Goal: Navigation & Orientation: Go to known website

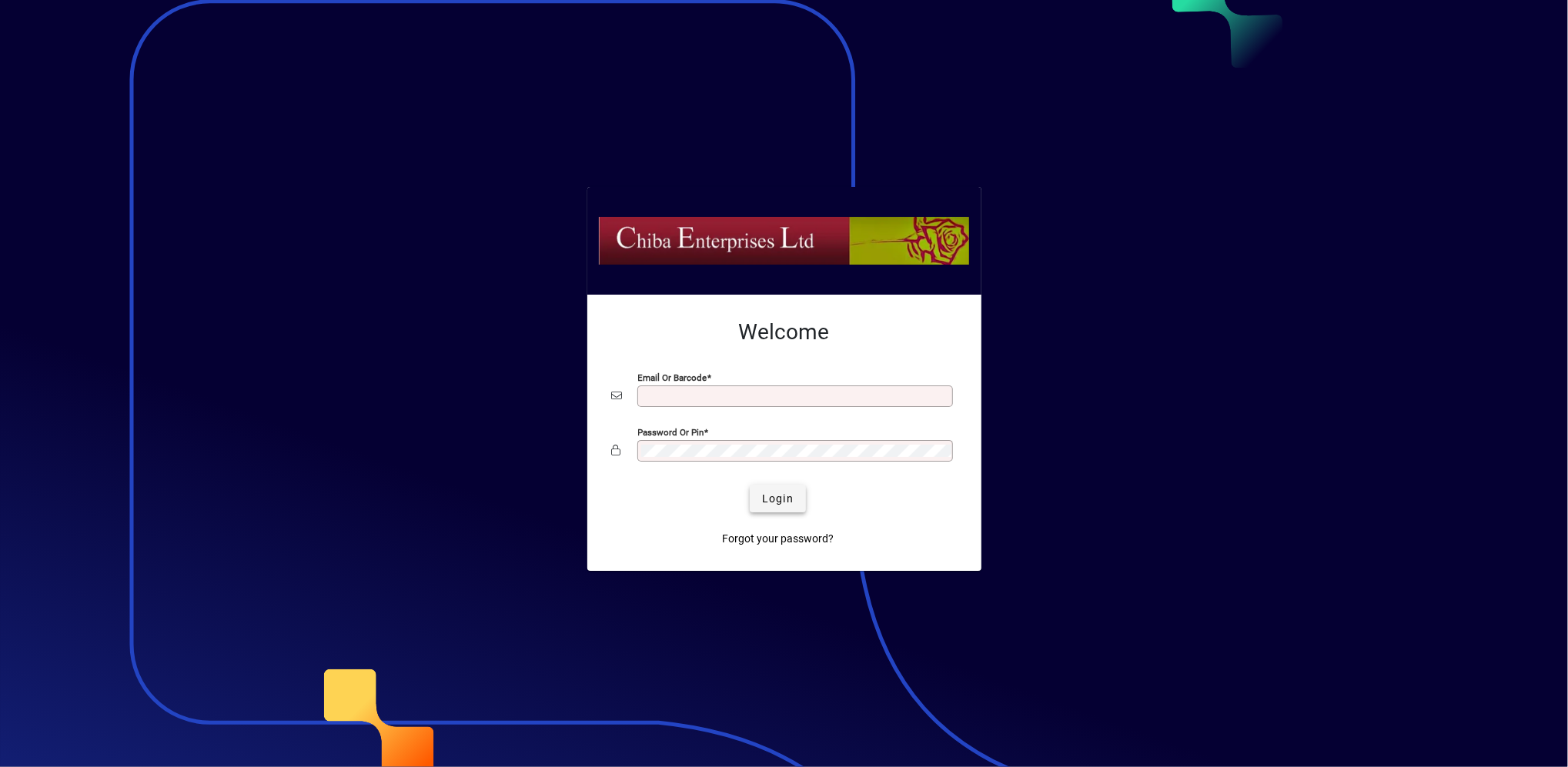
type input "**********"
click at [780, 500] on span "Login" at bounding box center [778, 498] width 32 height 16
